Goal: Use online tool/utility

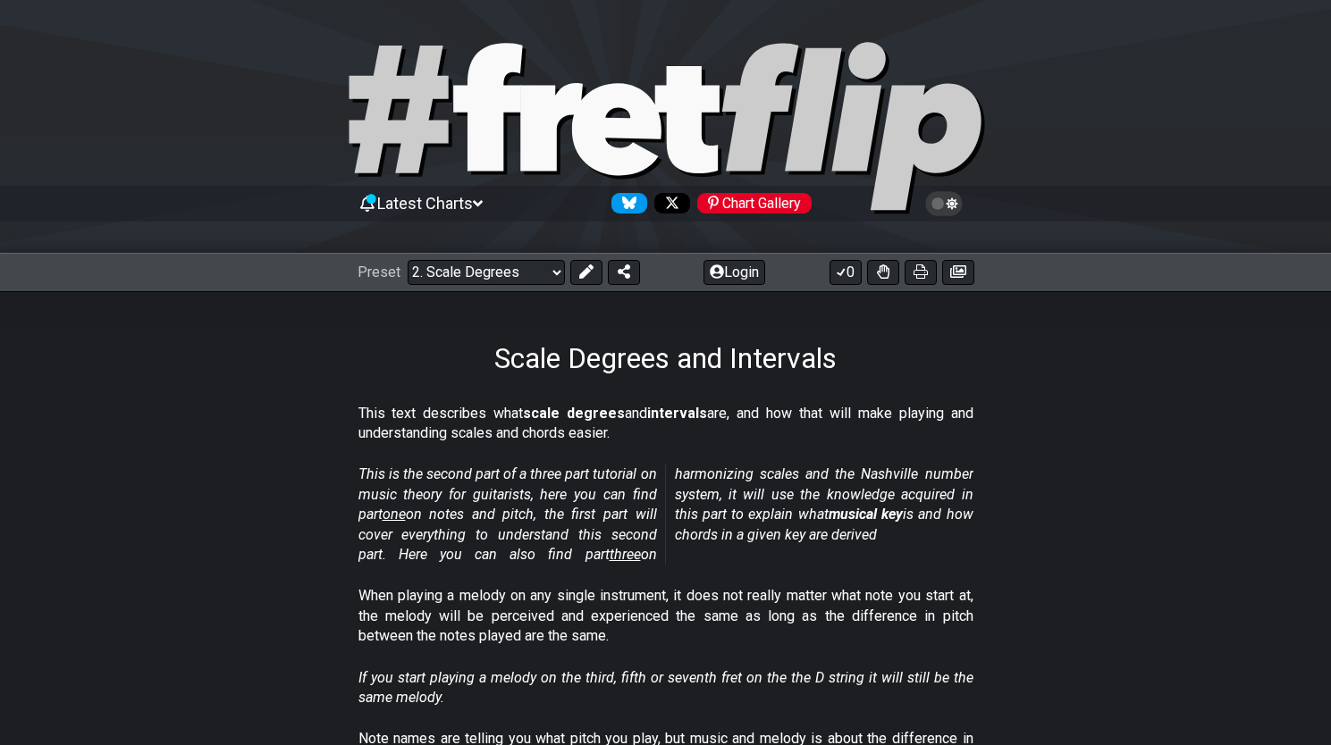
select select "/scale-degrees-and-intervals"
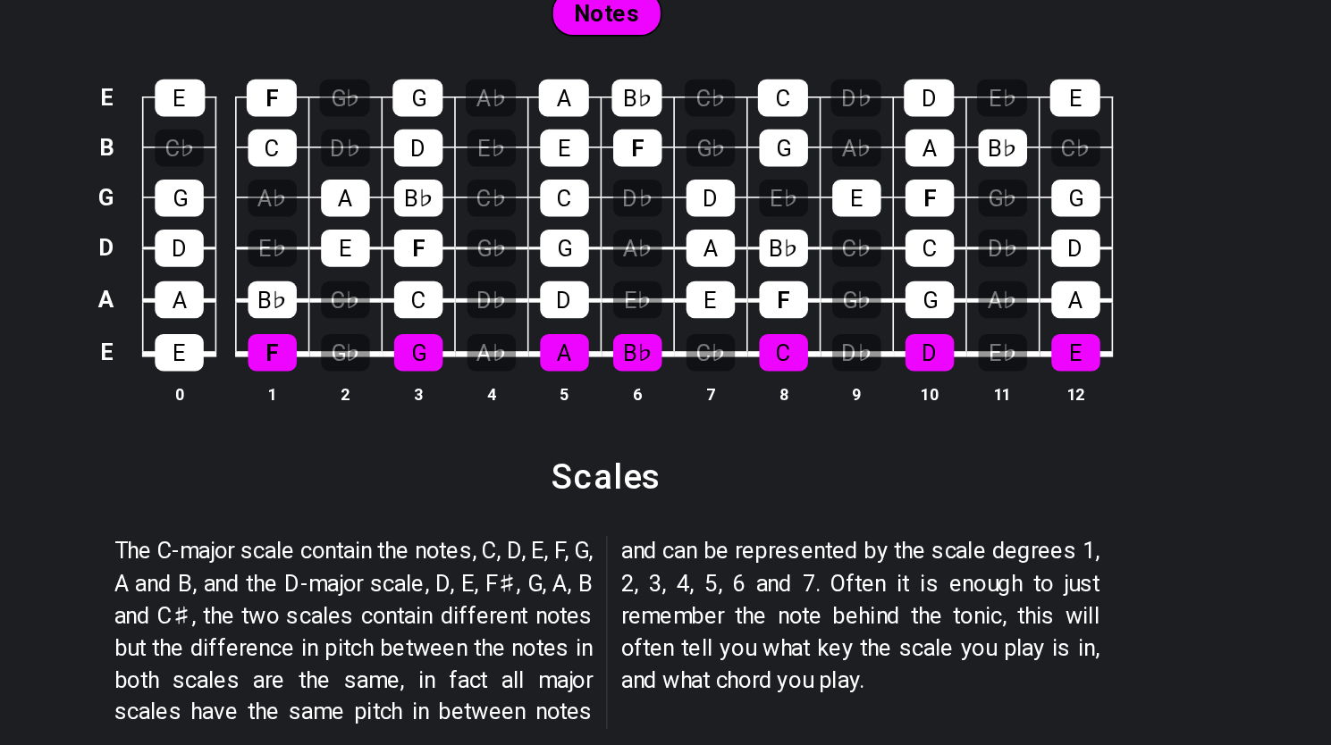
scroll to position [1393, 0]
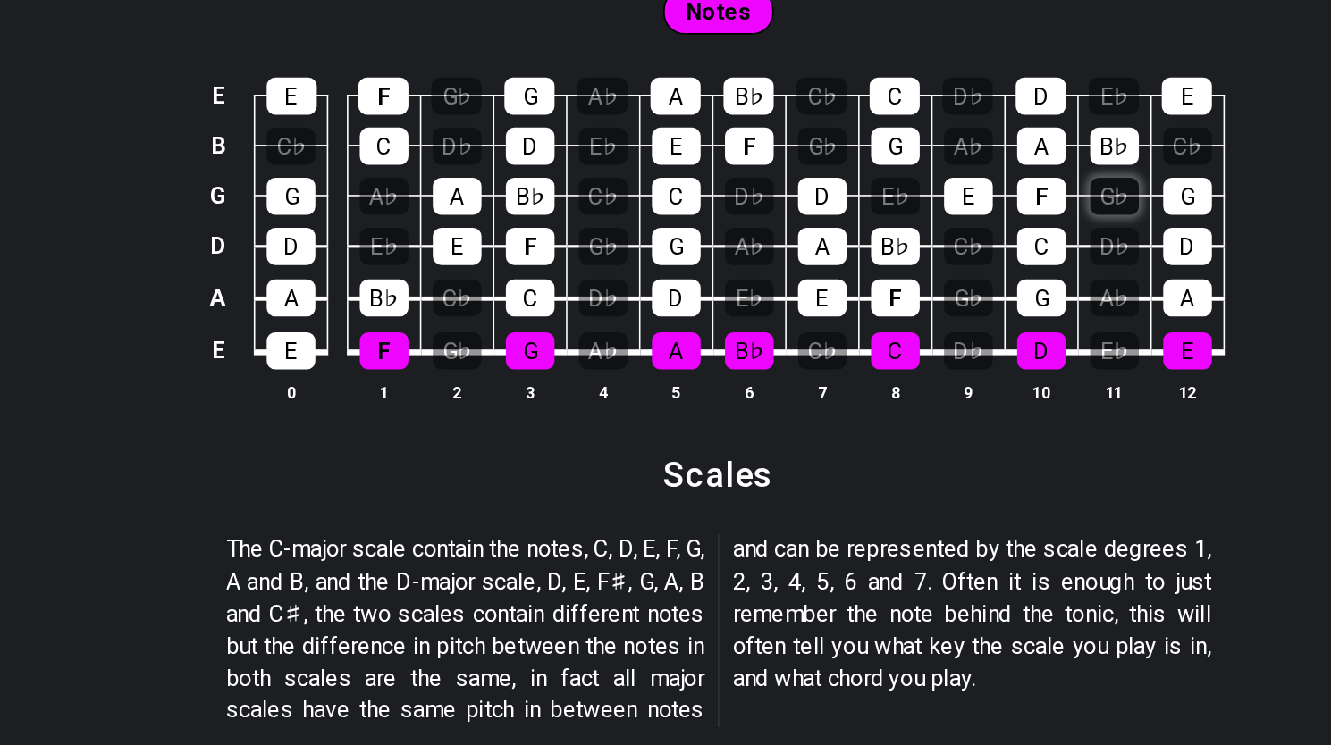
click at [907, 399] on div "G♭" at bounding box center [912, 402] width 30 height 23
click at [895, 437] on td "A♭" at bounding box center [912, 449] width 46 height 33
click at [916, 426] on div "D♭" at bounding box center [912, 433] width 30 height 23
click at [913, 399] on div "G♭" at bounding box center [912, 402] width 30 height 23
click at [901, 427] on div "D♭" at bounding box center [912, 433] width 30 height 23
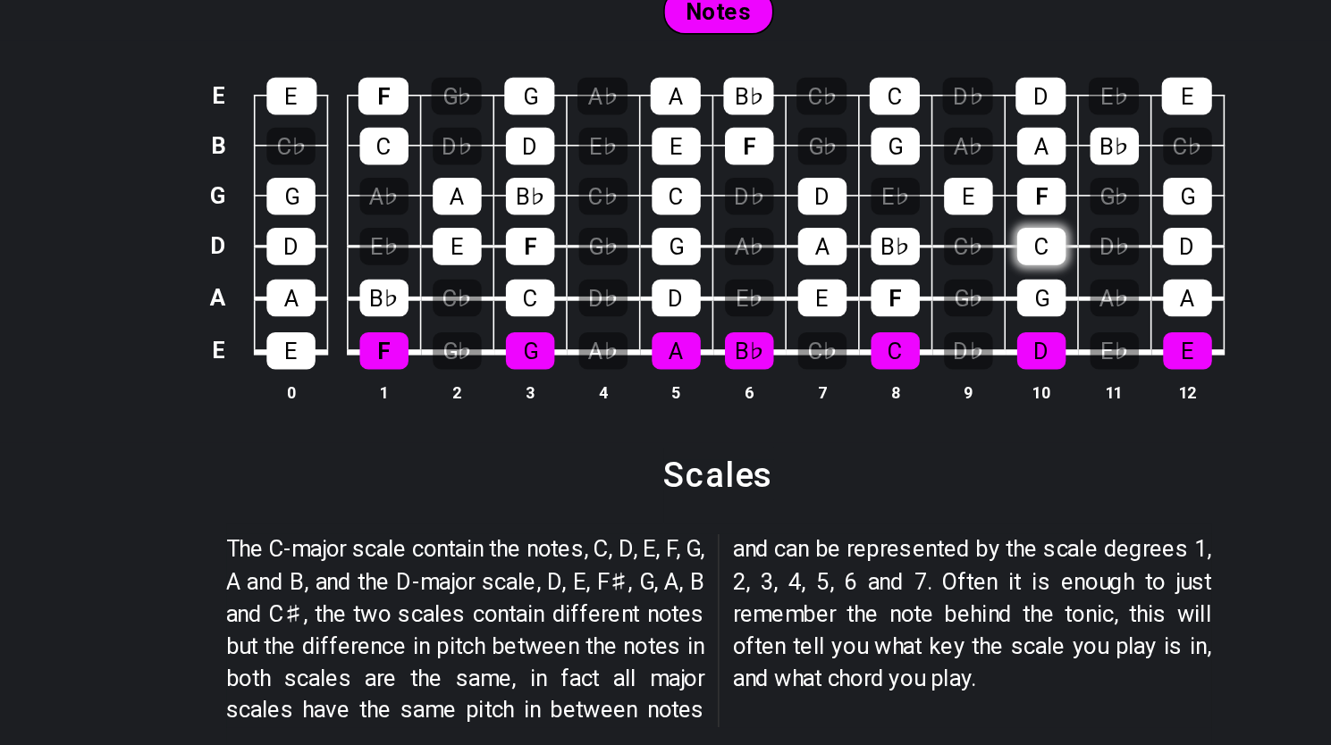
click at [866, 428] on div "C" at bounding box center [867, 433] width 30 height 23
click at [867, 399] on div "F" at bounding box center [867, 402] width 30 height 23
click at [852, 422] on div "C" at bounding box center [867, 433] width 30 height 23
click at [832, 373] on div "A♭" at bounding box center [821, 370] width 30 height 23
click at [824, 366] on div "A♭" at bounding box center [821, 370] width 30 height 23
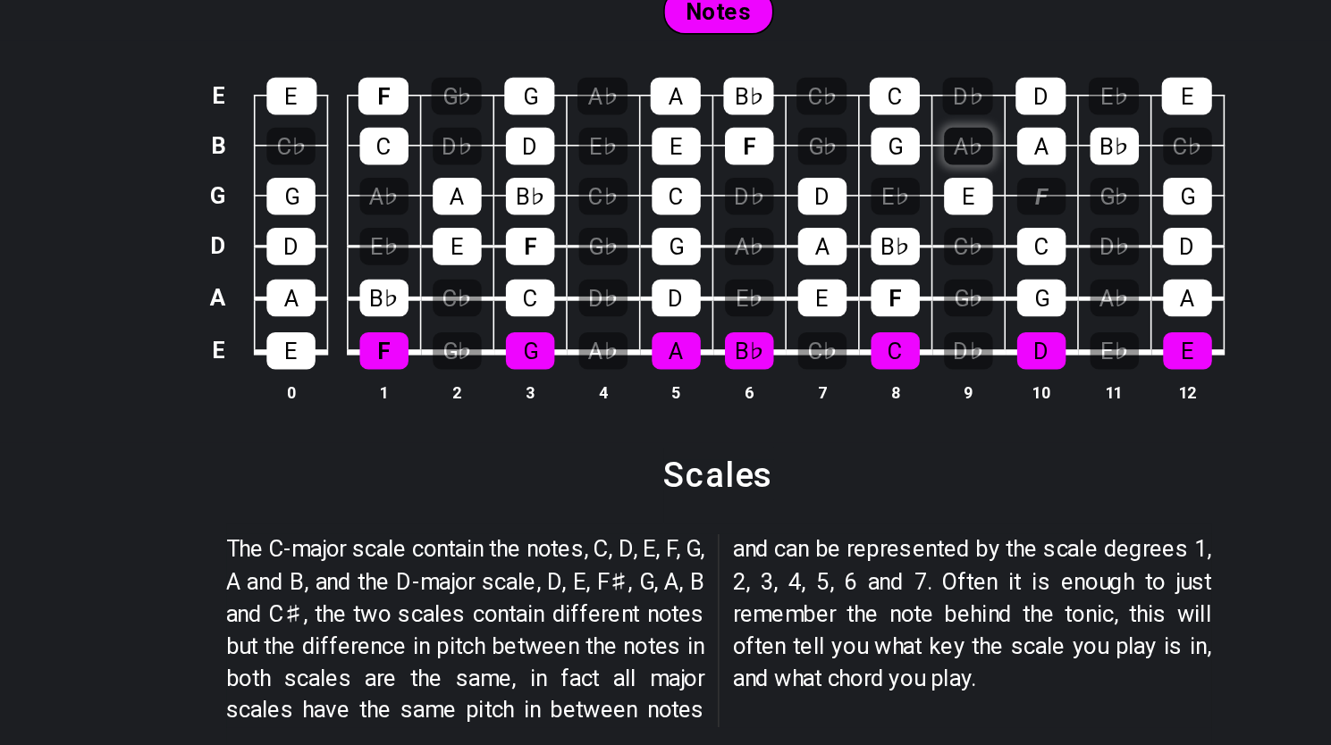
click at [824, 366] on div "A♭" at bounding box center [821, 370] width 30 height 23
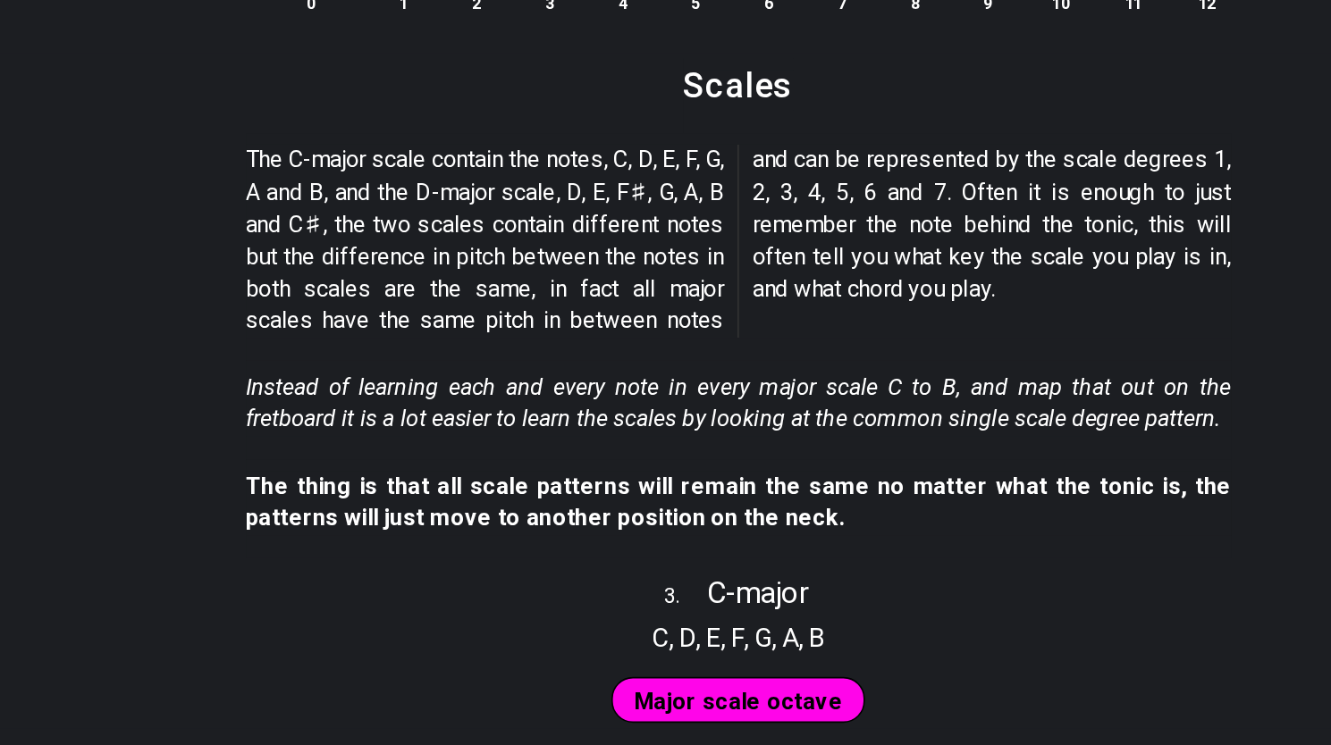
scroll to position [1940, 0]
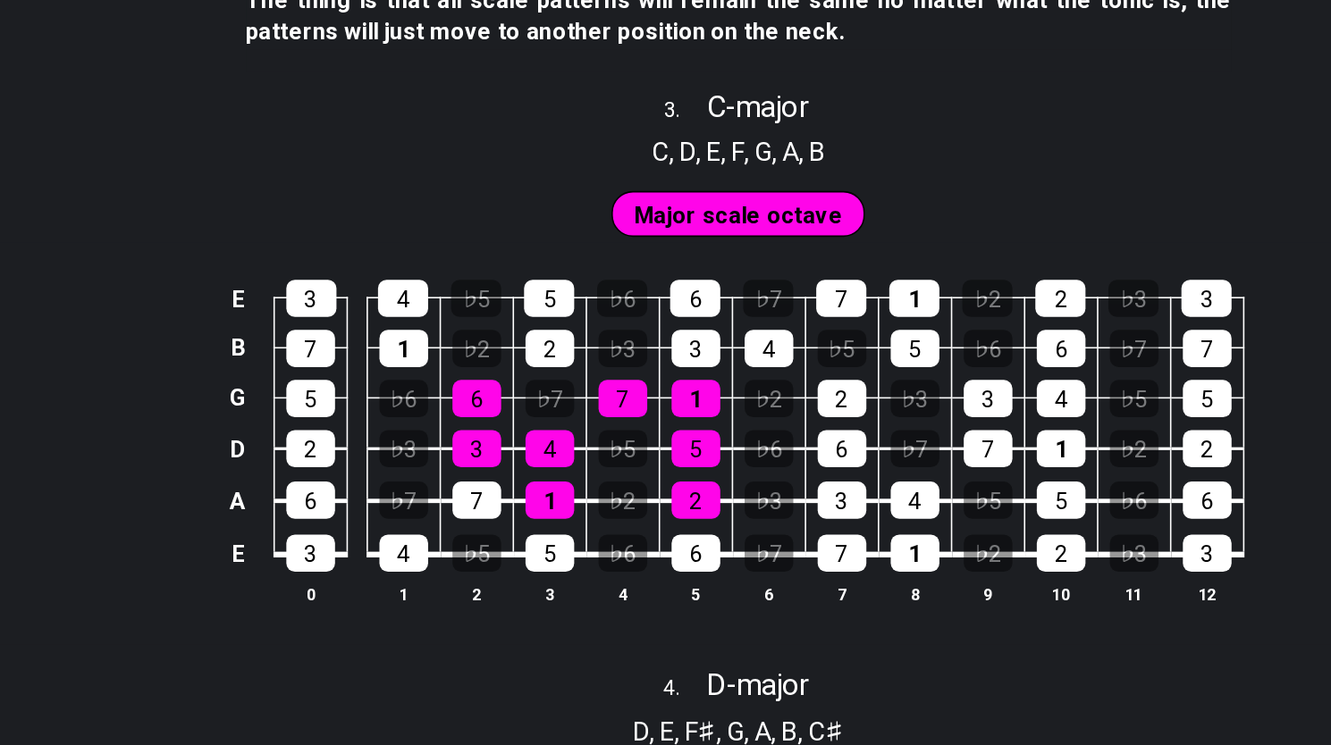
click at [672, 401] on span "Major scale octave" at bounding box center [666, 414] width 130 height 26
click at [672, 406] on span "Major scale octave" at bounding box center [666, 414] width 130 height 26
click at [600, 526] on div "7" at bounding box center [593, 528] width 30 height 23
